Goal: Task Accomplishment & Management: Use online tool/utility

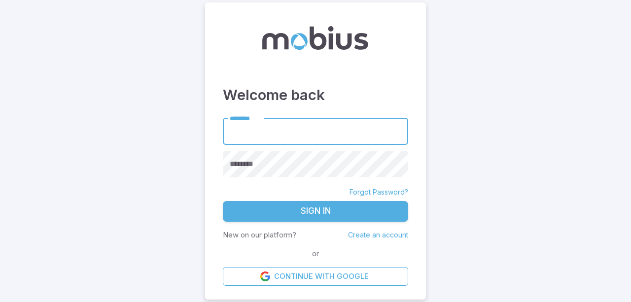
click at [350, 130] on input "********" at bounding box center [315, 131] width 185 height 27
type input "**********"
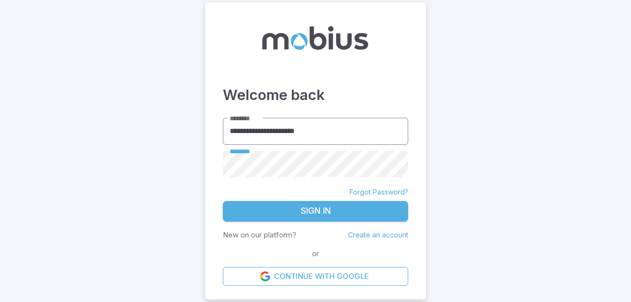
click at [223, 201] on button "Sign In" at bounding box center [315, 211] width 185 height 21
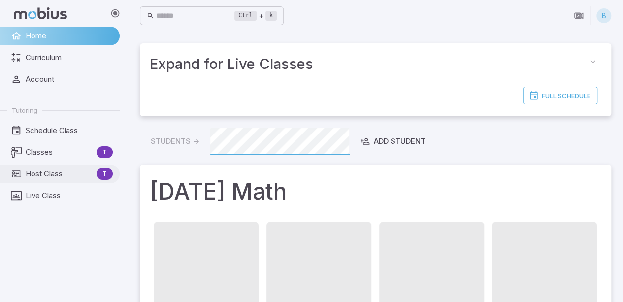
click at [32, 170] on span "Host Class" at bounding box center [59, 173] width 67 height 11
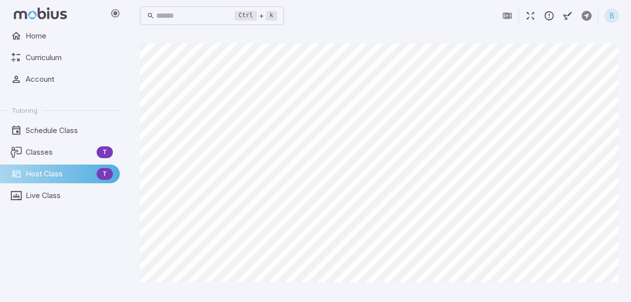
click at [567, 11] on icon "button" at bounding box center [567, 15] width 11 height 11
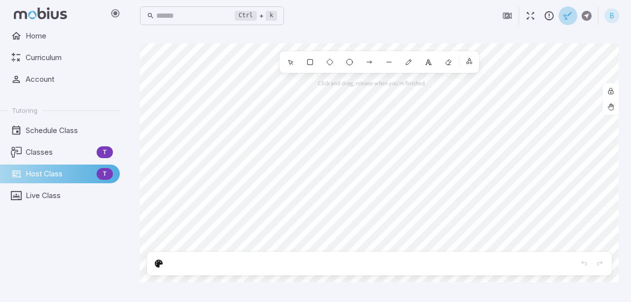
click at [567, 13] on icon "button" at bounding box center [567, 15] width 11 height 11
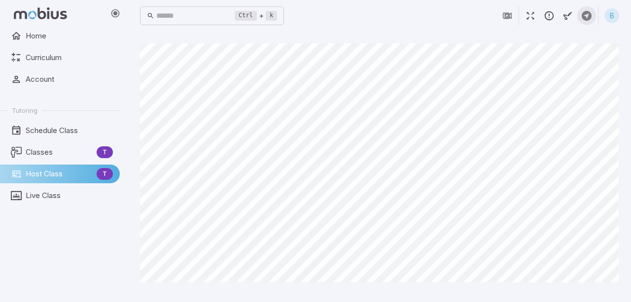
click at [585, 16] on icon "button" at bounding box center [586, 15] width 11 height 11
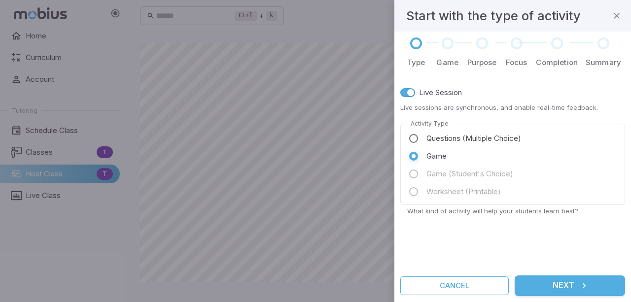
click at [544, 283] on button "Next" at bounding box center [569, 285] width 110 height 21
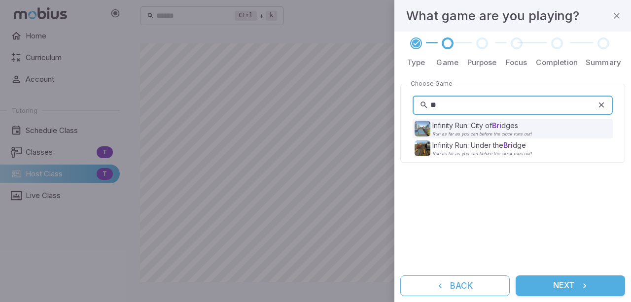
type input "*"
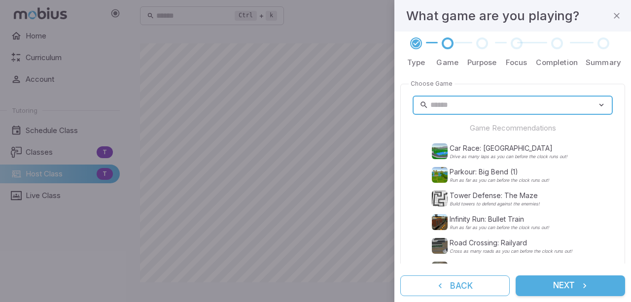
click at [414, 44] on icon at bounding box center [416, 43] width 10 height 10
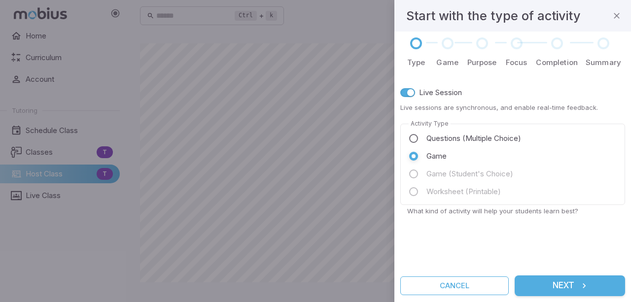
click at [445, 47] on div at bounding box center [447, 43] width 12 height 12
click at [541, 290] on button "Next" at bounding box center [569, 285] width 110 height 21
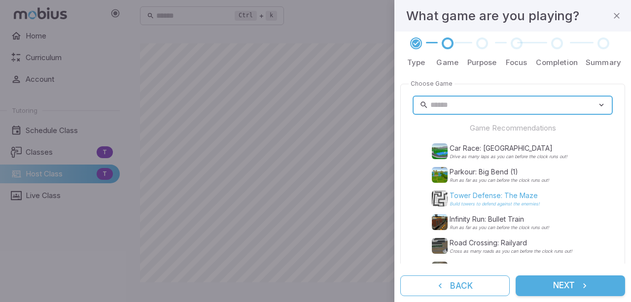
scroll to position [188, 0]
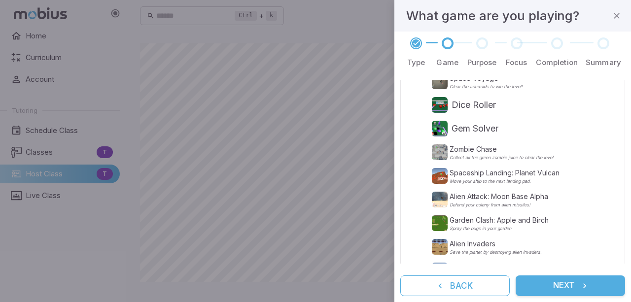
click at [245, 194] on div at bounding box center [315, 151] width 631 height 302
click at [617, 13] on icon "button" at bounding box center [616, 16] width 10 height 10
